Goal: Check status: Check status

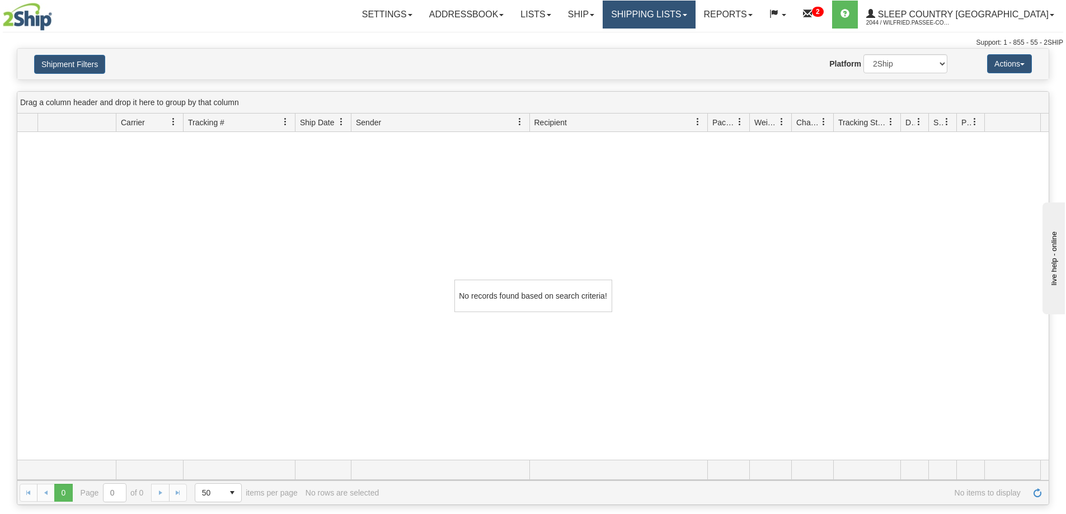
click at [674, 15] on link "Shipping lists" at bounding box center [649, 15] width 92 height 28
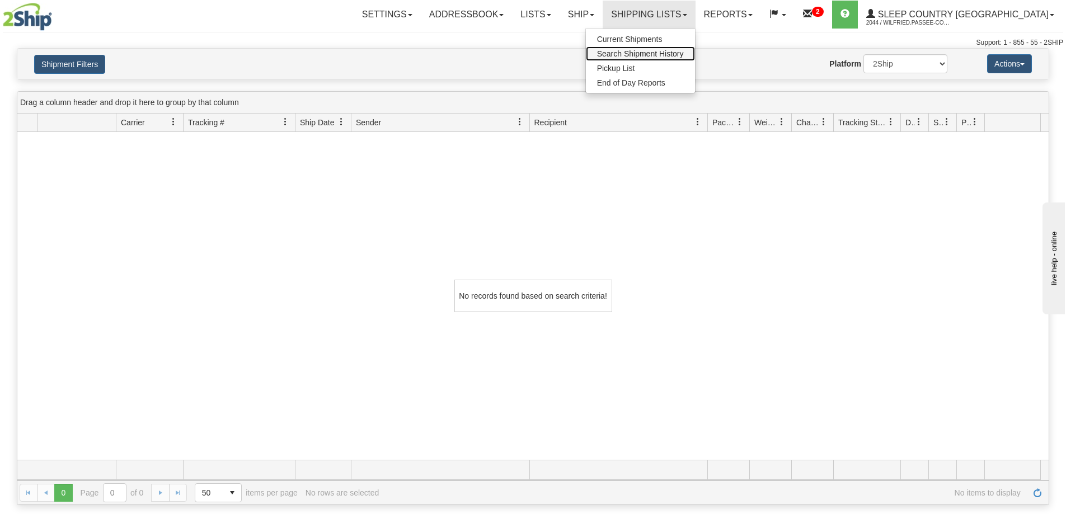
click at [674, 52] on span "Search Shipment History" at bounding box center [640, 53] width 87 height 9
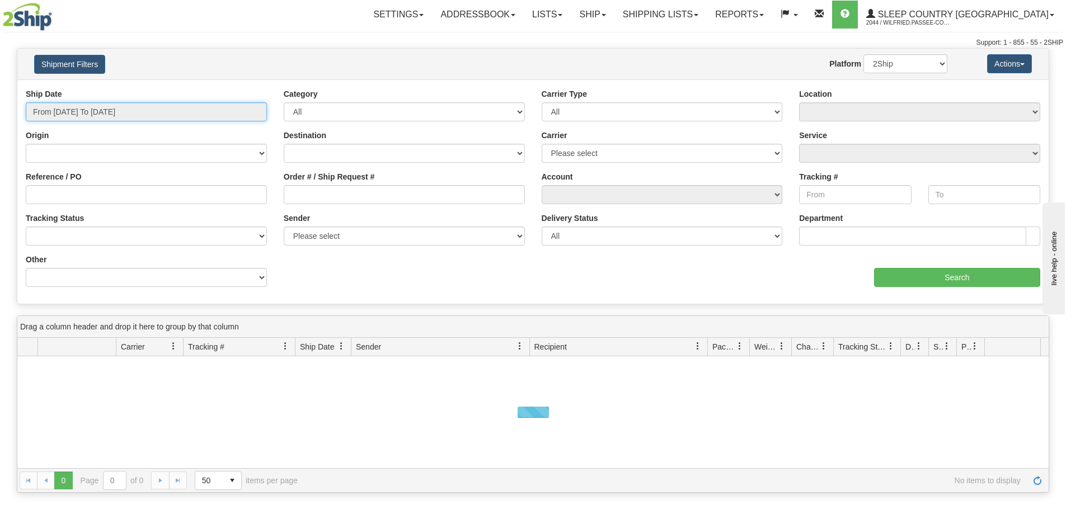
click at [91, 111] on input "From 10/05/2025 To 10/06/2025" at bounding box center [146, 111] width 241 height 19
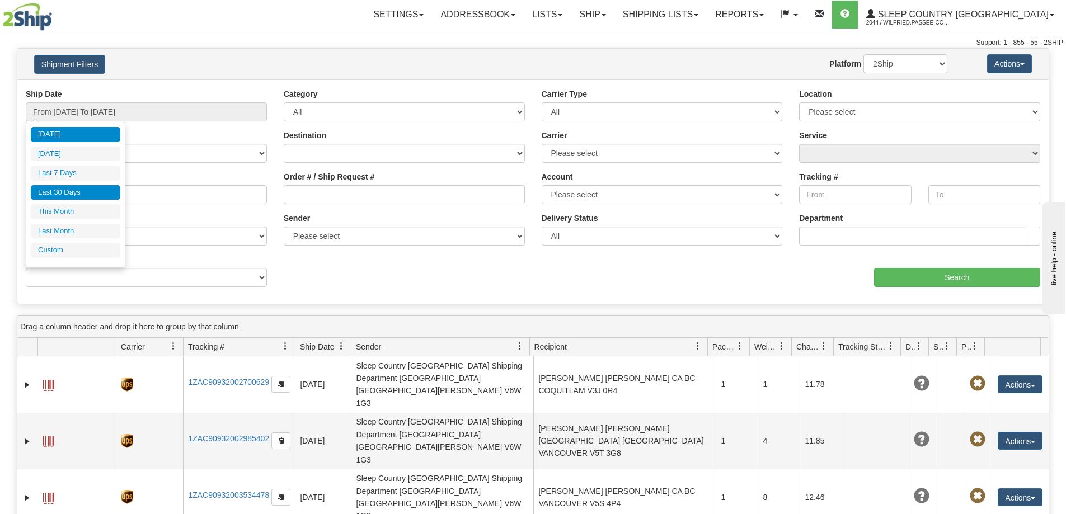
click at [78, 189] on li "Last 30 Days" at bounding box center [76, 192] width 90 height 15
type input "From [DATE] To [DATE]"
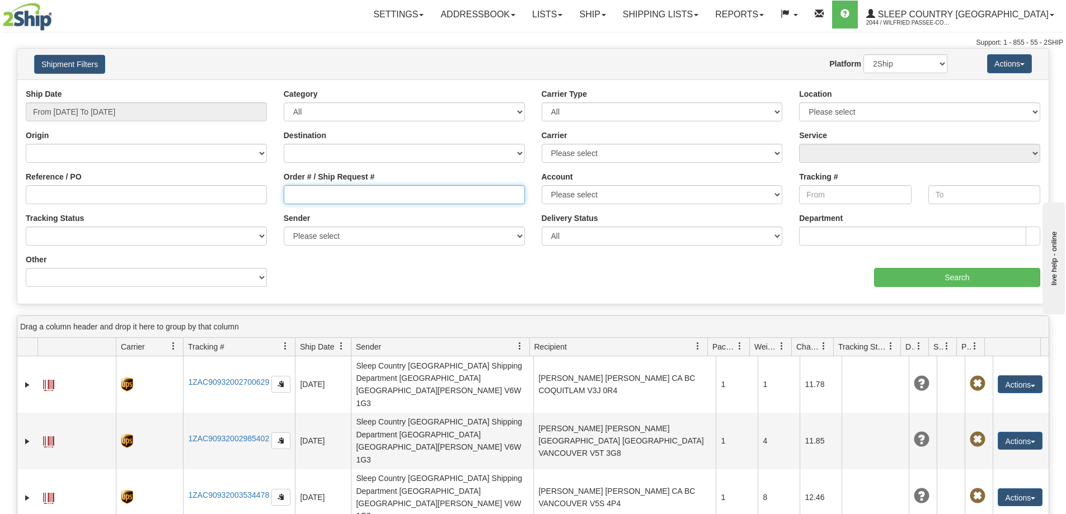
click at [327, 193] on input "Order # / Ship Request #" at bounding box center [404, 194] width 241 height 19
paste input "9002I148611"
type input "9002I148611"
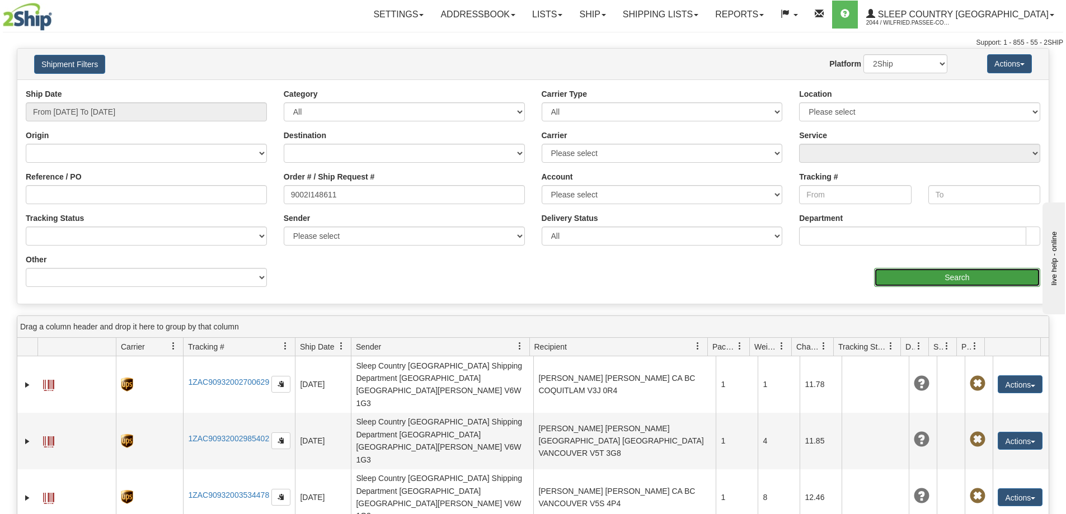
click at [942, 282] on input "Search" at bounding box center [957, 277] width 166 height 19
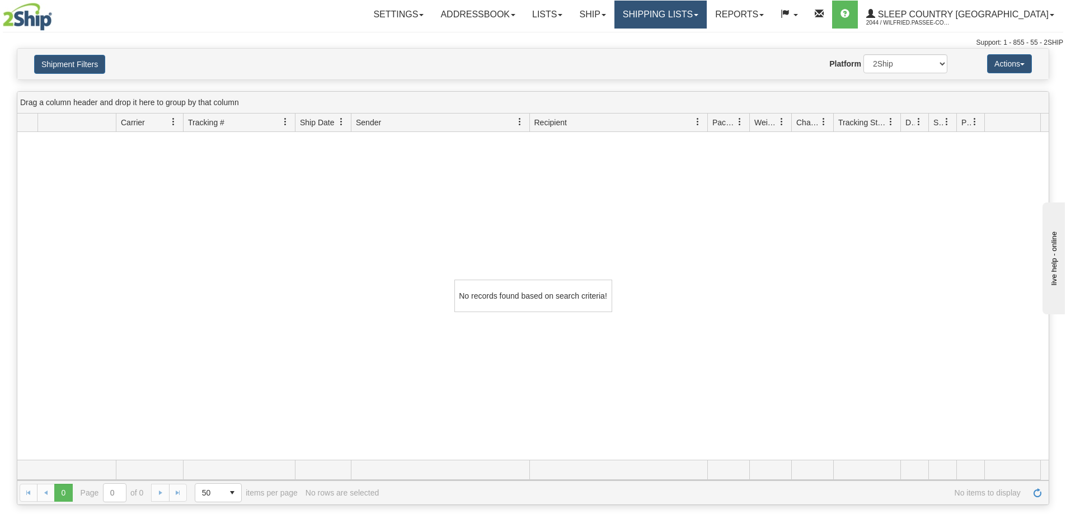
click at [704, 15] on link "Shipping lists" at bounding box center [660, 15] width 92 height 28
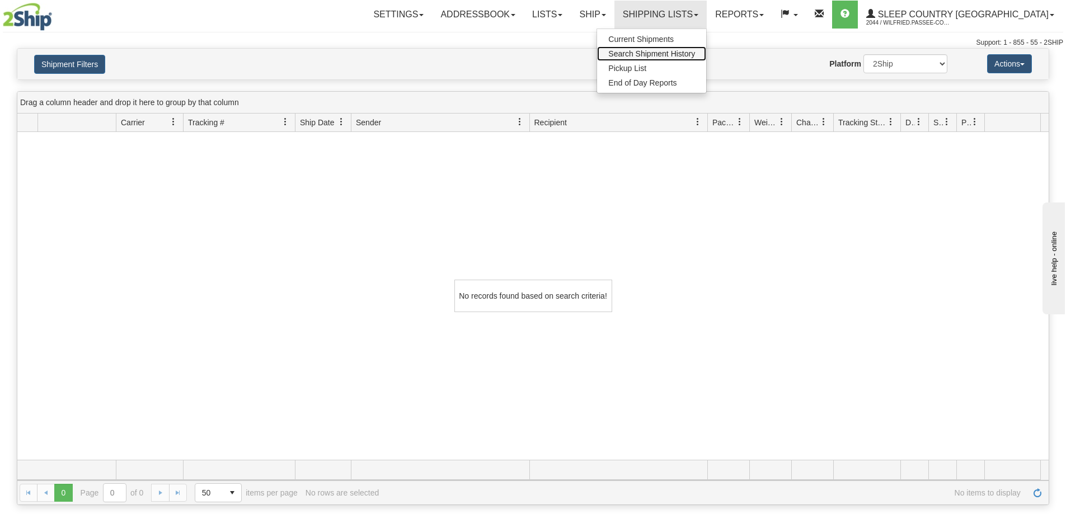
click at [695, 53] on span "Search Shipment History" at bounding box center [651, 53] width 87 height 9
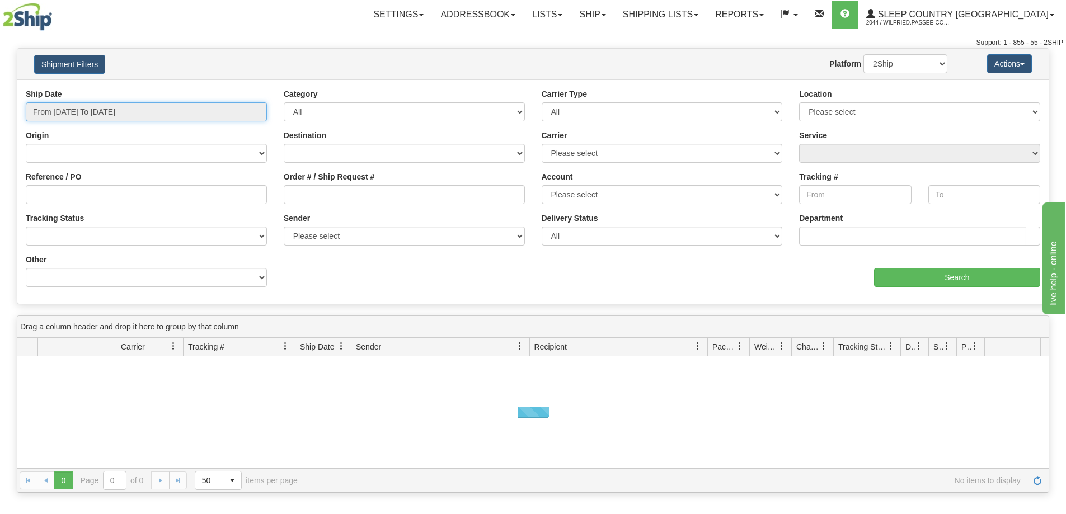
click at [106, 105] on input "From 10/05/2025 To 10/06/2025" at bounding box center [146, 111] width 241 height 19
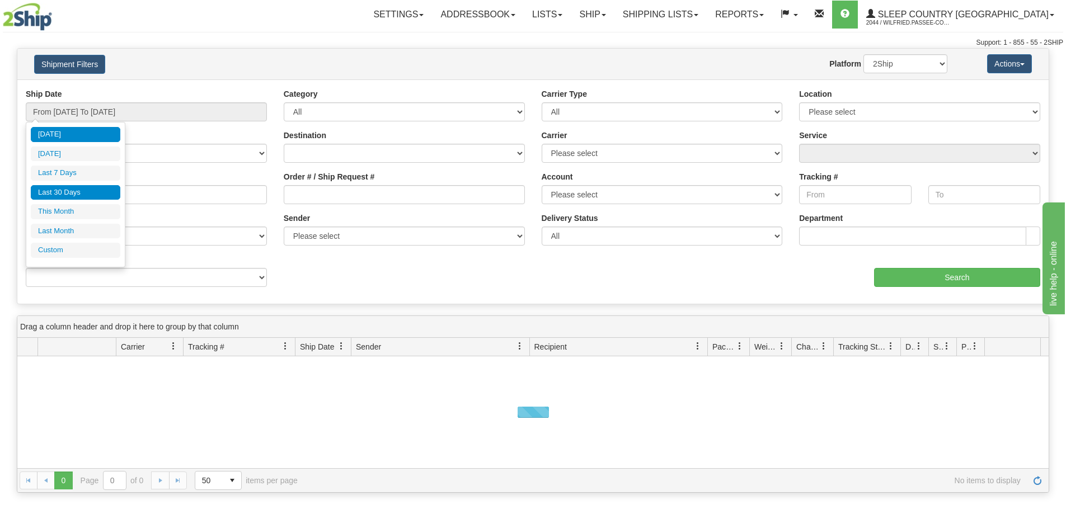
click at [89, 190] on li "Last 30 Days" at bounding box center [76, 192] width 90 height 15
type input "From [DATE] To [DATE]"
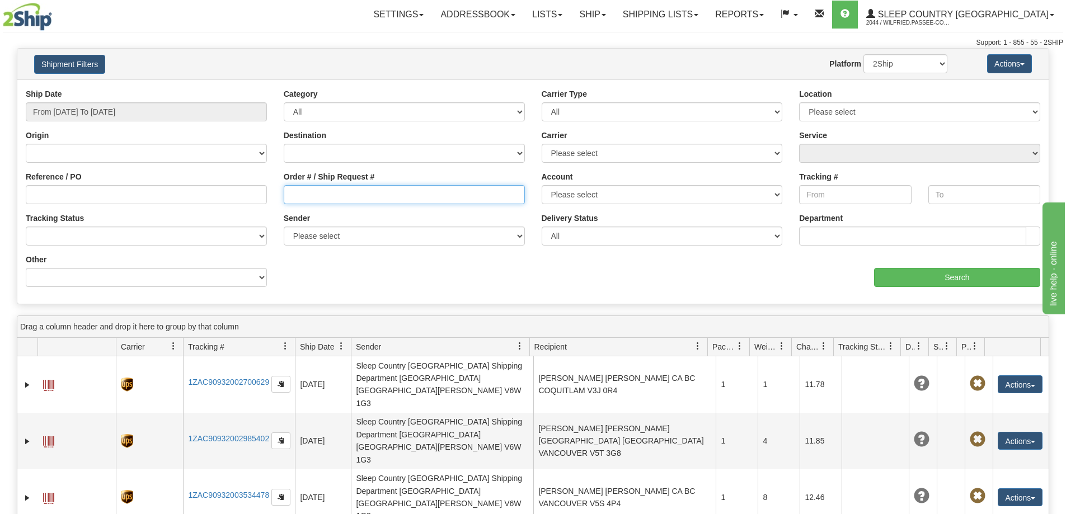
drag, startPoint x: 312, startPoint y: 198, endPoint x: 341, endPoint y: 202, distance: 28.9
click at [313, 198] on input "Order # / Ship Request #" at bounding box center [404, 194] width 241 height 19
paste input "9002I148611"
type input "9002I148611"
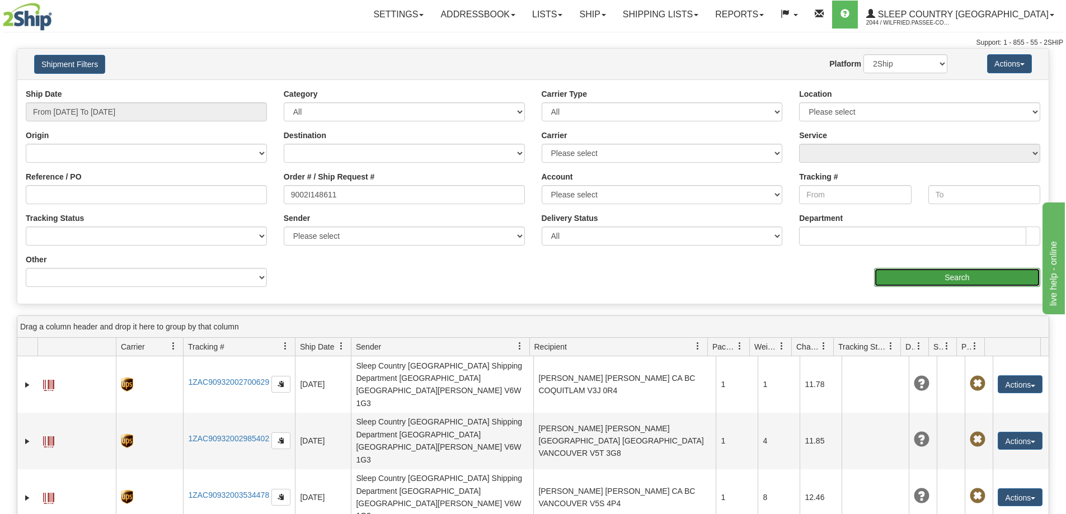
click at [939, 276] on input "Search" at bounding box center [957, 277] width 166 height 19
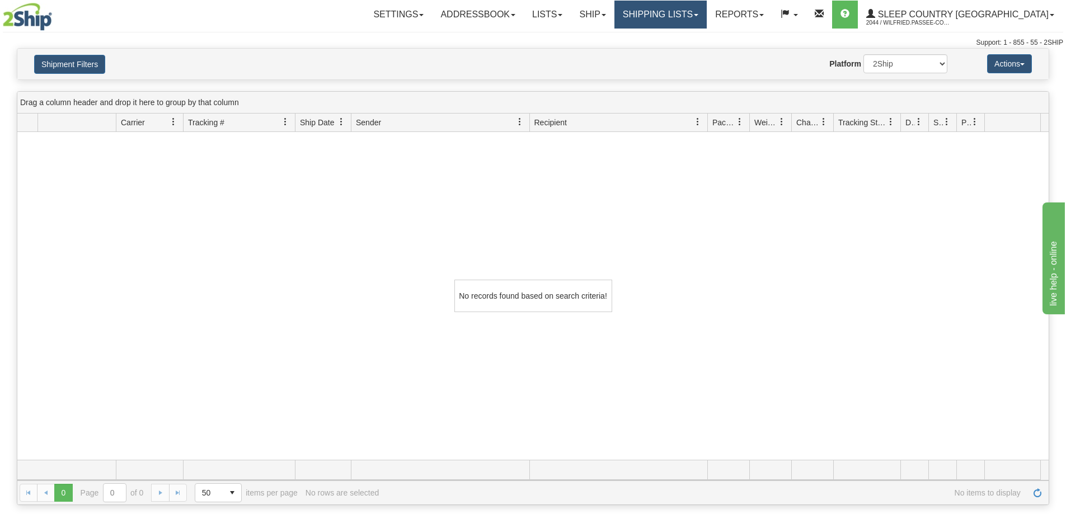
click at [704, 13] on link "Shipping lists" at bounding box center [660, 15] width 92 height 28
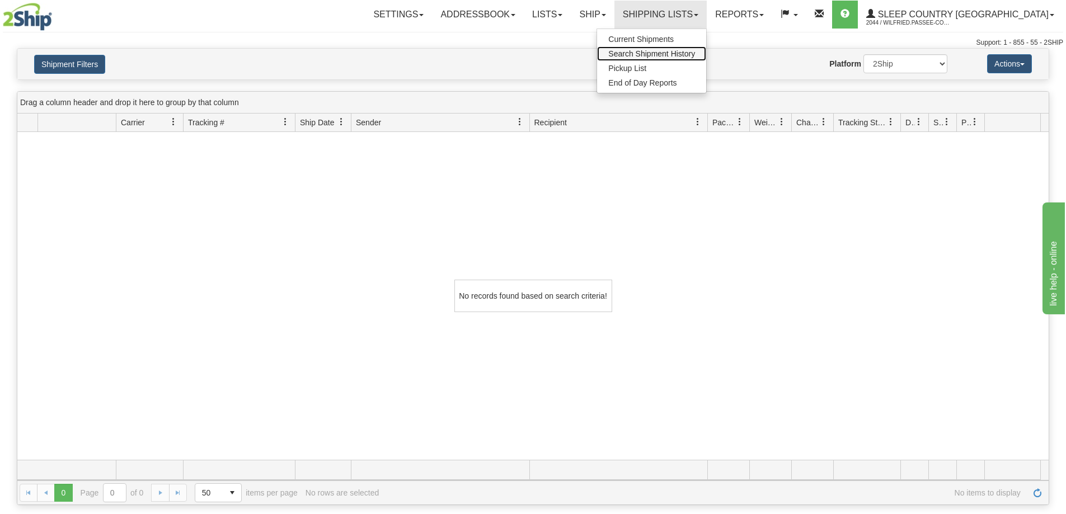
click at [688, 54] on span "Search Shipment History" at bounding box center [651, 53] width 87 height 9
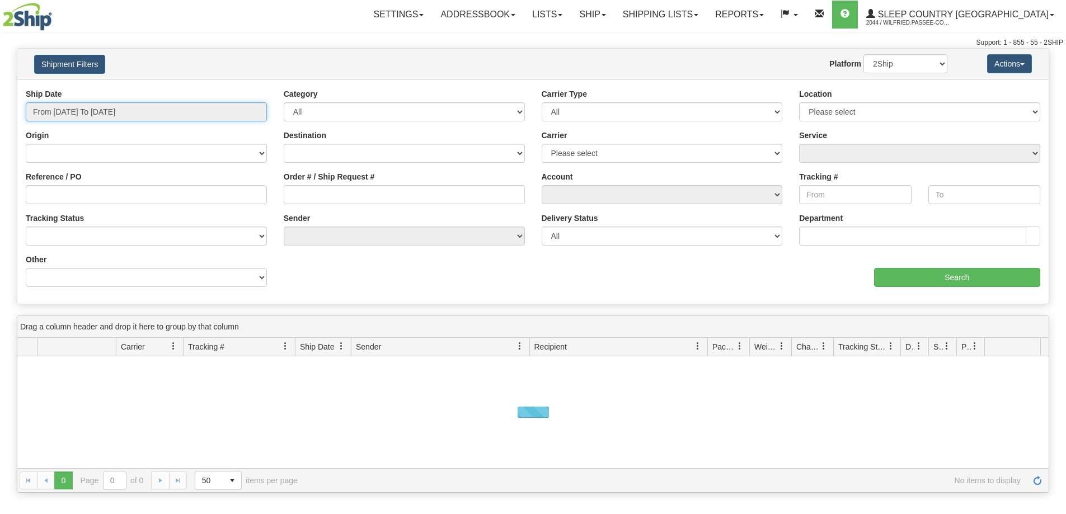
click at [63, 113] on input "From 10/05/2025 To 10/06/2025" at bounding box center [146, 111] width 241 height 19
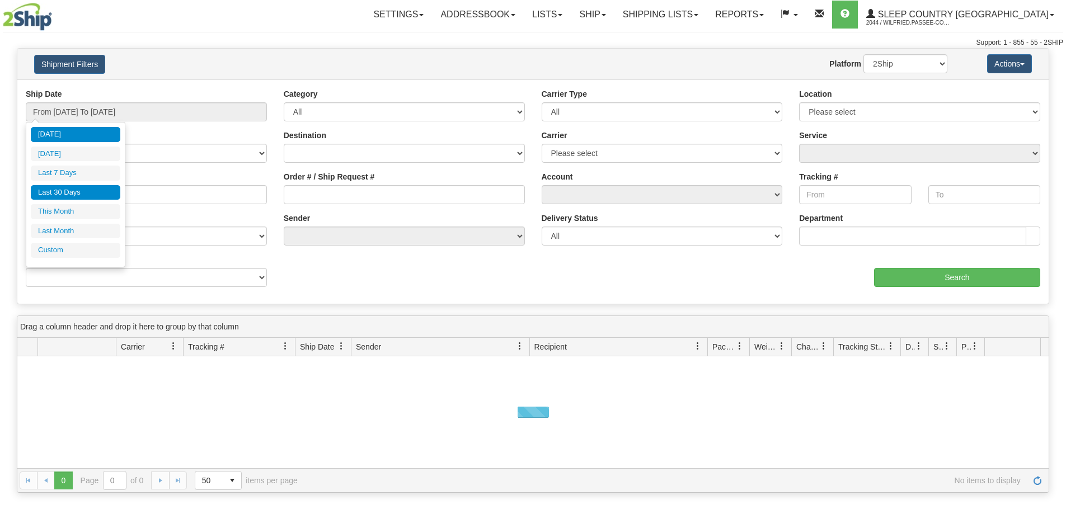
click at [56, 190] on li "Last 30 Days" at bounding box center [76, 192] width 90 height 15
type input "From [DATE] To [DATE]"
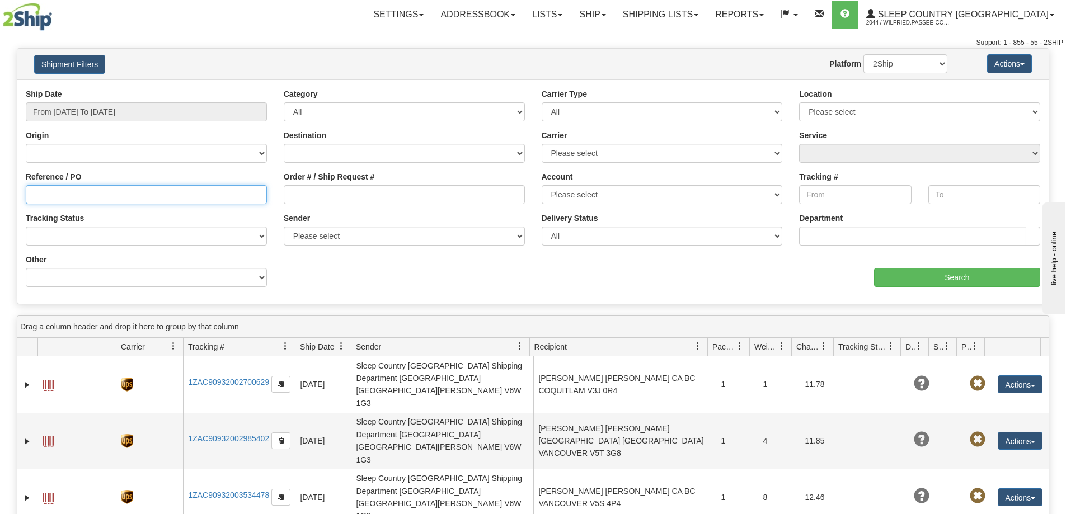
click at [85, 196] on input "Reference / PO" at bounding box center [146, 194] width 241 height 19
paste input "9002I148611"
type input "9002I148611"
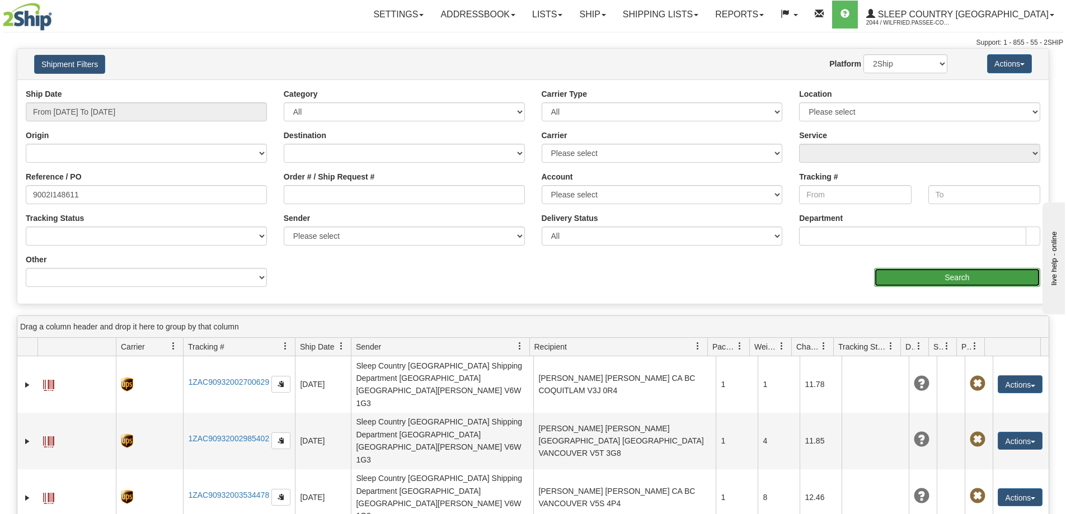
click at [952, 281] on input "Search" at bounding box center [957, 277] width 166 height 19
